Goal: Task Accomplishment & Management: Complete application form

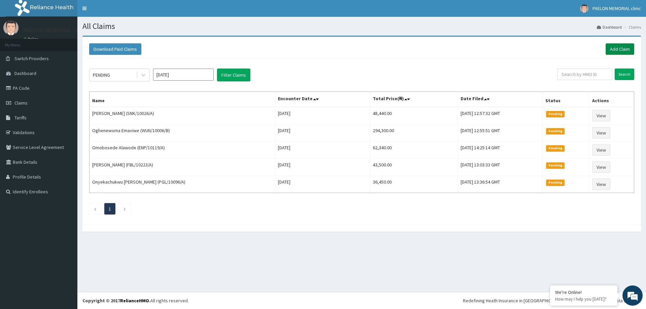
click at [626, 45] on link "Add Claim" at bounding box center [620, 48] width 29 height 11
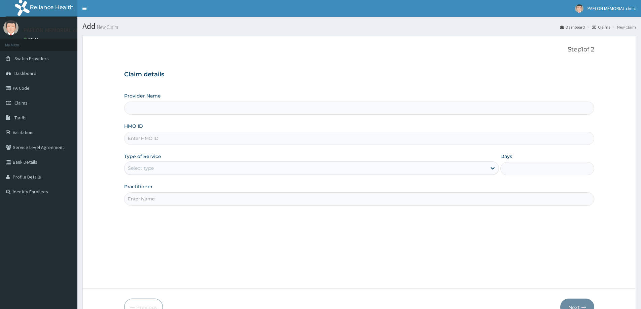
click at [194, 136] on input "HMO ID" at bounding box center [359, 138] width 470 height 13
paste input "KIL/10003/B"
type input "KIL/10003/B"
click at [184, 167] on div "Select type" at bounding box center [305, 168] width 362 height 11
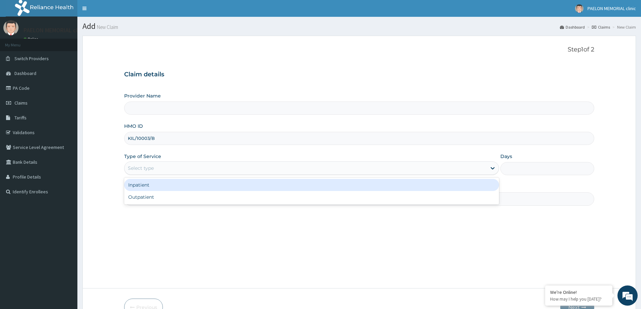
type input "Paelon Memorial Clinic- v/i"
click at [168, 185] on div "Inpatient" at bounding box center [311, 185] width 375 height 12
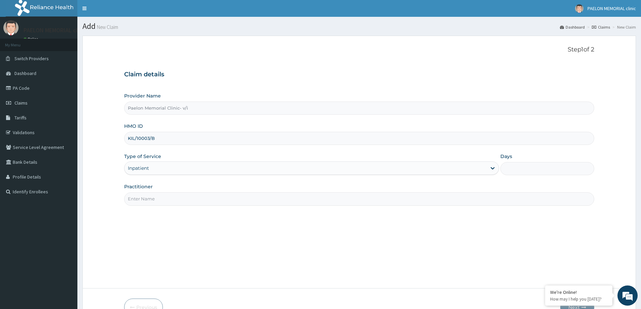
click at [540, 168] on input "Days" at bounding box center [547, 168] width 94 height 13
type input "2"
click at [323, 198] on input "Practitioner" at bounding box center [359, 198] width 470 height 13
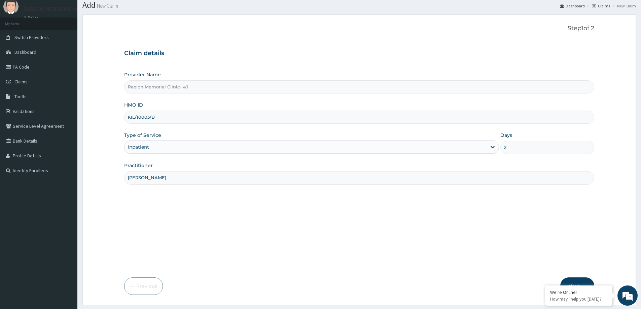
scroll to position [40, 0]
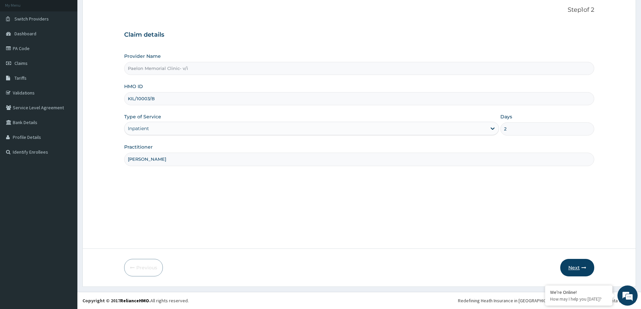
type input "[PERSON_NAME]"
click at [572, 262] on button "Next" at bounding box center [577, 267] width 34 height 17
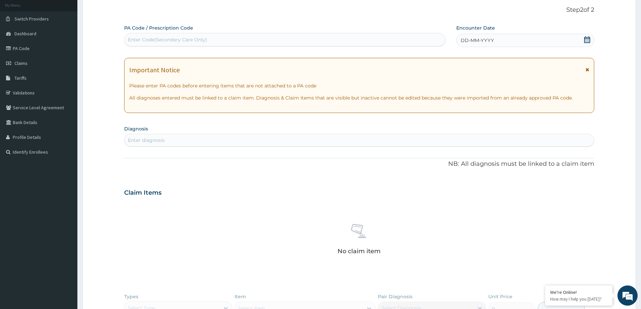
click at [242, 39] on div "Enter Code(Secondary Care Only)" at bounding box center [284, 39] width 321 height 11
paste input "PA/87ED73"
type input "PA/87ED73"
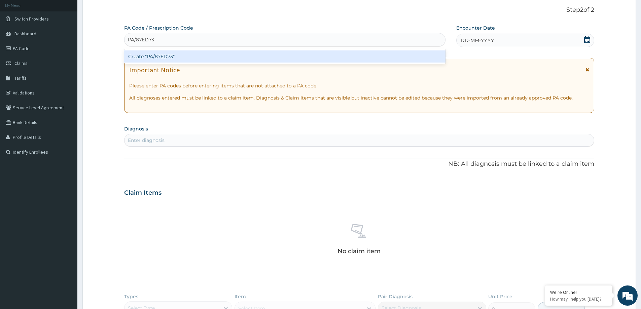
click at [243, 55] on div "Create "PA/87ED73"" at bounding box center [284, 56] width 321 height 12
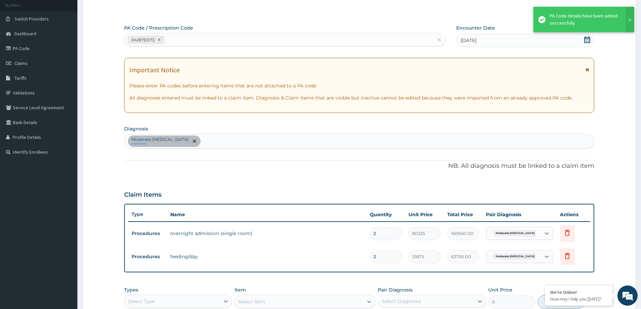
click at [227, 37] on div "PA/87ED73" at bounding box center [278, 39] width 309 height 11
paste input "PA/85818F"
type input "PA/85818F"
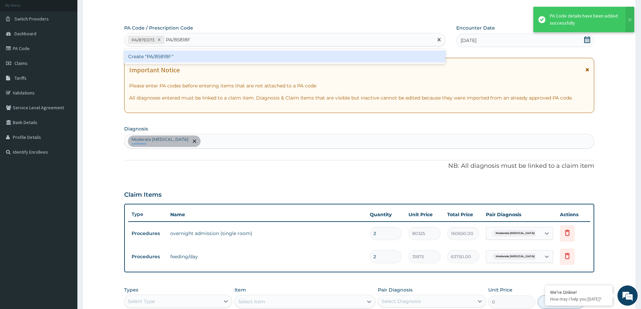
click at [239, 60] on div "Create "PA/85818F"" at bounding box center [284, 56] width 321 height 12
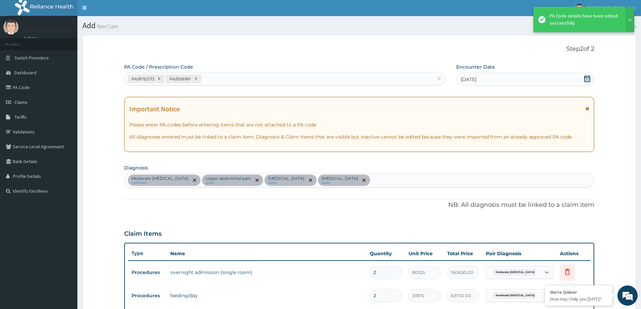
scroll to position [0, 0]
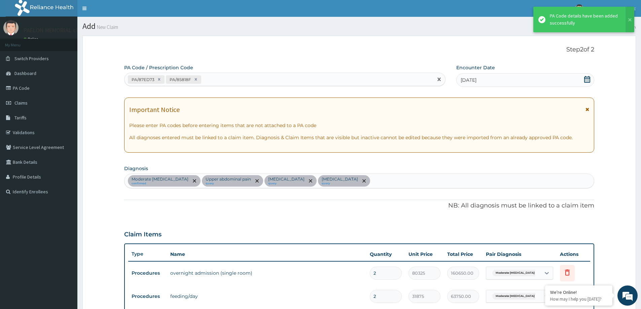
click at [216, 79] on div "PA/87ED73 PA/85818F" at bounding box center [278, 79] width 309 height 11
paste input "PA/E738D2"
type input "PA/E738D2"
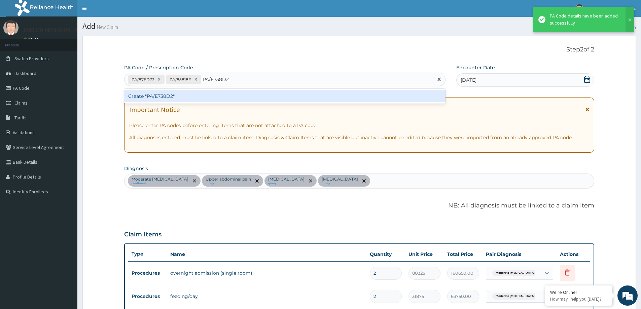
click at [214, 95] on div "Create "PA/E738D2"" at bounding box center [284, 96] width 321 height 12
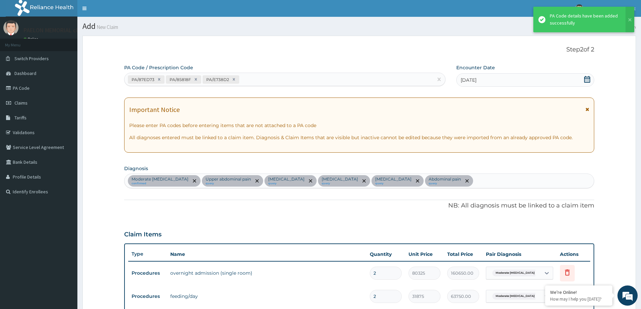
click at [265, 77] on div "PA/87ED73 PA/85818F PA/E738D2" at bounding box center [278, 79] width 309 height 11
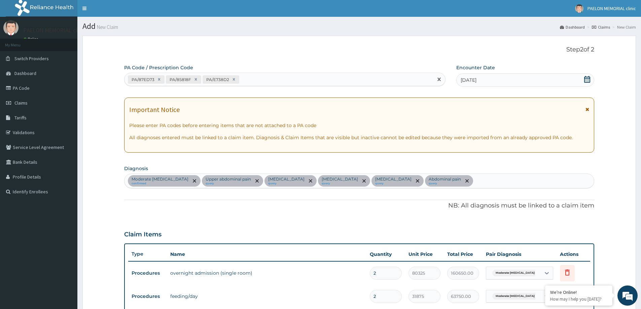
paste input "PA/B6F7D1"
type input "PA/B6F7D1"
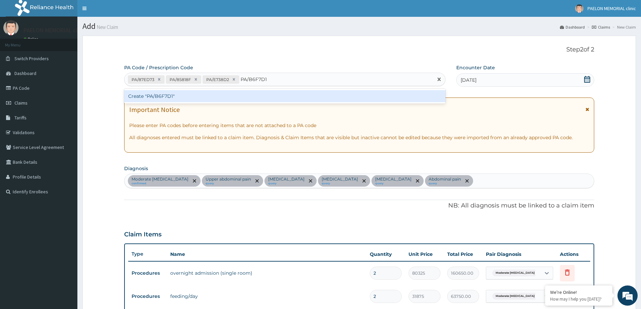
click at [265, 95] on div "Create "PA/B6F7D1"" at bounding box center [284, 96] width 321 height 12
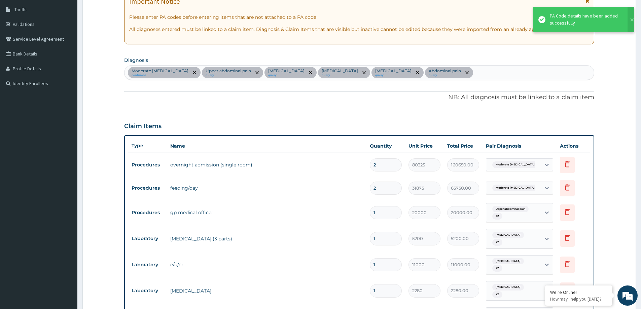
scroll to position [19, 0]
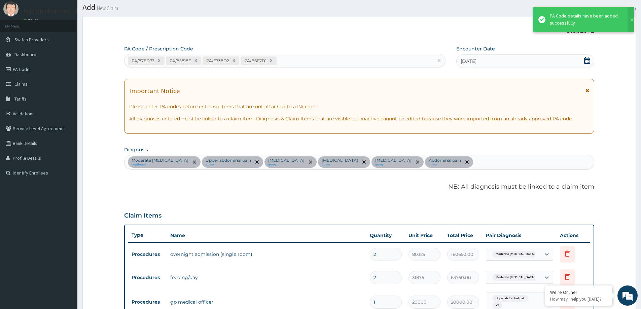
click at [303, 65] on div "PA/87ED73 PA/85818F PA/E738D2 PA/B6F7D1" at bounding box center [278, 60] width 309 height 11
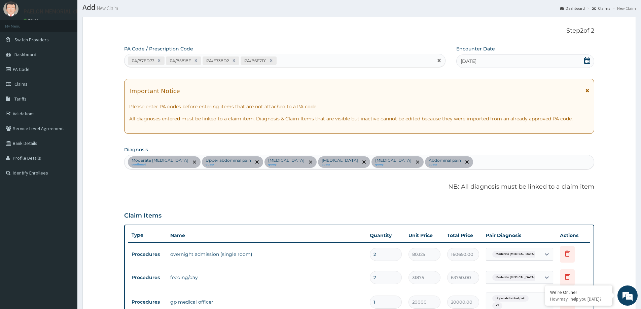
paste input "PA/68E28A"
type input "PA/68E28A"
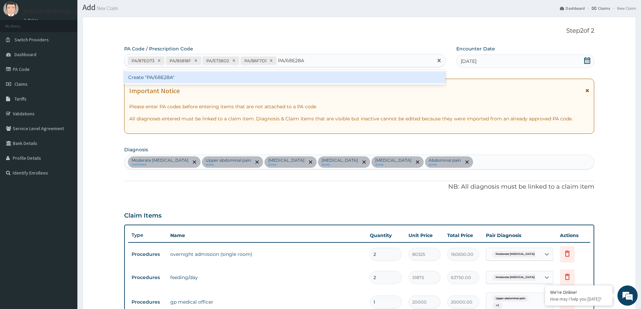
click at [302, 72] on div "Create "PA/68E28A"" at bounding box center [284, 77] width 321 height 12
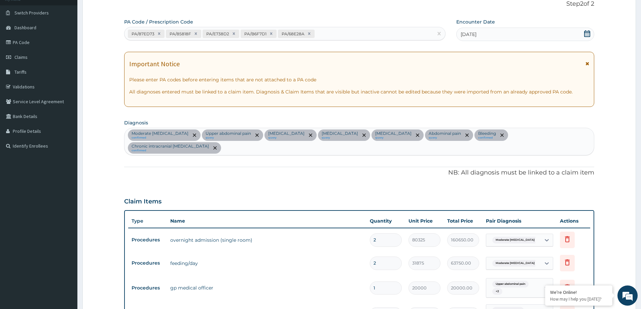
scroll to position [0, 0]
